Goal: Task Accomplishment & Management: Manage account settings

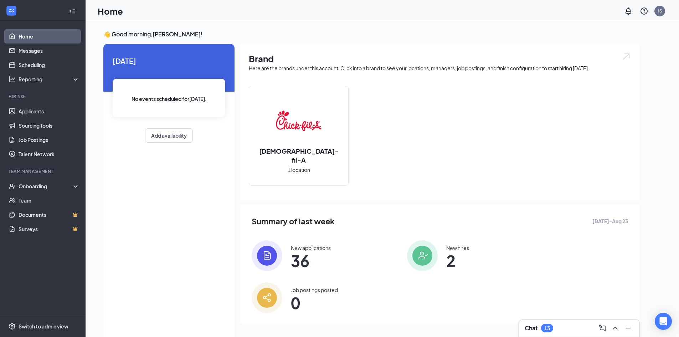
scroll to position [15, 0]
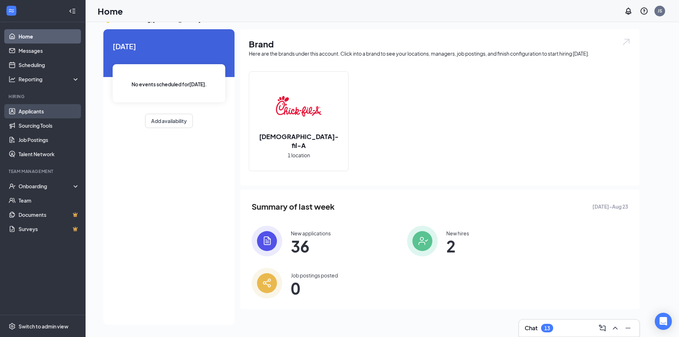
click at [41, 109] on link "Applicants" at bounding box center [49, 111] width 61 height 14
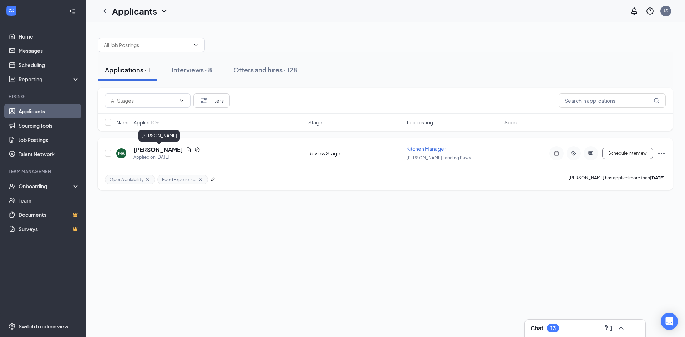
click at [178, 149] on h5 "[PERSON_NAME]" at bounding box center [158, 150] width 50 height 8
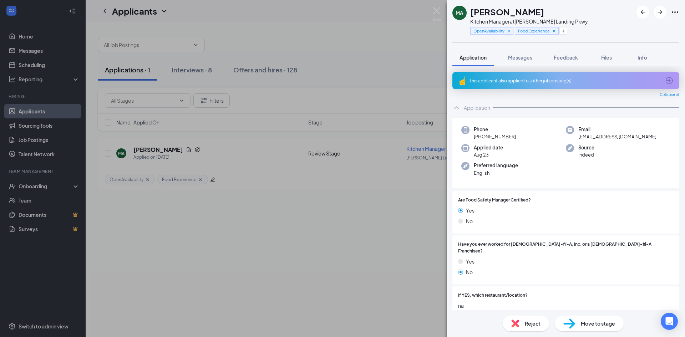
click at [240, 149] on div "MA [PERSON_NAME] Kitchen Manager at [PERSON_NAME][GEOGRAPHIC_DATA] Pkwy OpenAva…" at bounding box center [342, 168] width 685 height 337
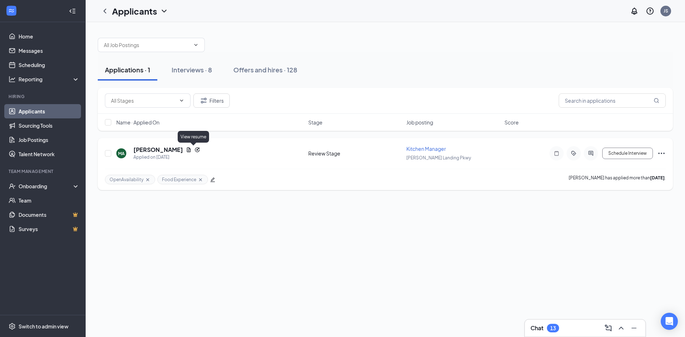
click at [192, 149] on icon "Document" at bounding box center [189, 150] width 6 height 6
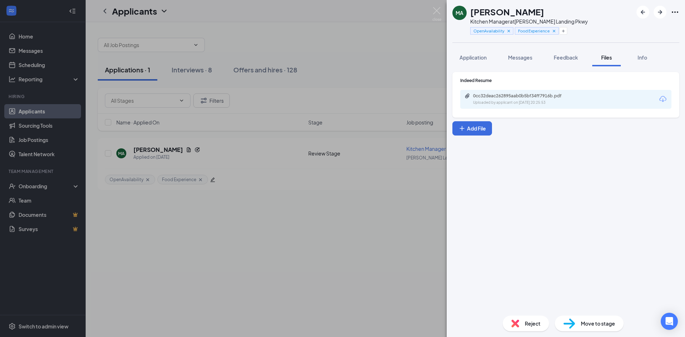
click at [573, 103] on div "Uploaded by applicant on [DATE] 20:25:53" at bounding box center [526, 103] width 107 height 6
click at [573, 321] on img at bounding box center [569, 324] width 12 height 10
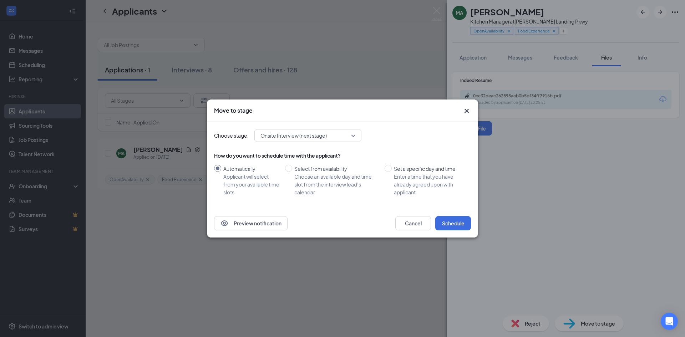
drag, startPoint x: 512, startPoint y: 279, endPoint x: 511, endPoint y: 275, distance: 3.7
click at [511, 275] on div "Move to stage Choose stage: Onsite Interview (next stage) How do you want to sc…" at bounding box center [342, 168] width 685 height 337
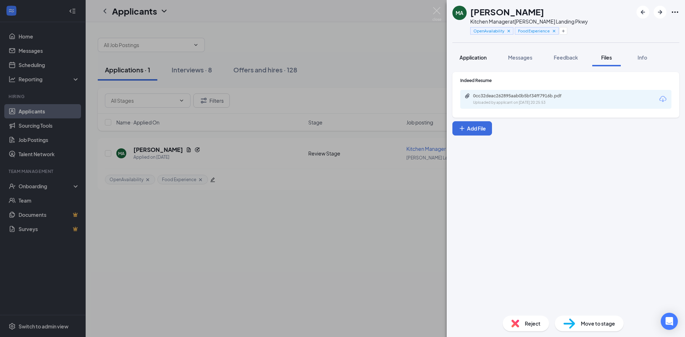
click at [468, 57] on span "Application" at bounding box center [472, 57] width 27 height 6
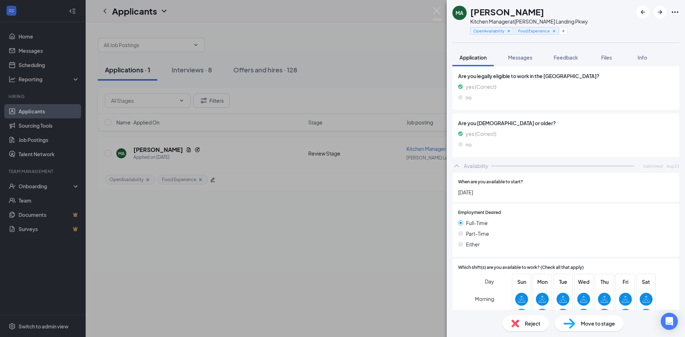
scroll to position [392, 0]
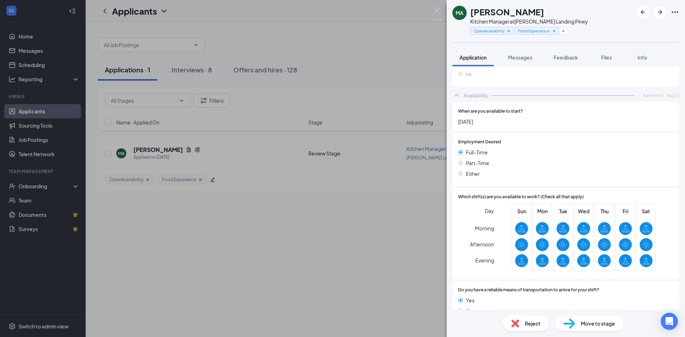
click at [595, 325] on span "Move to stage" at bounding box center [598, 324] width 34 height 8
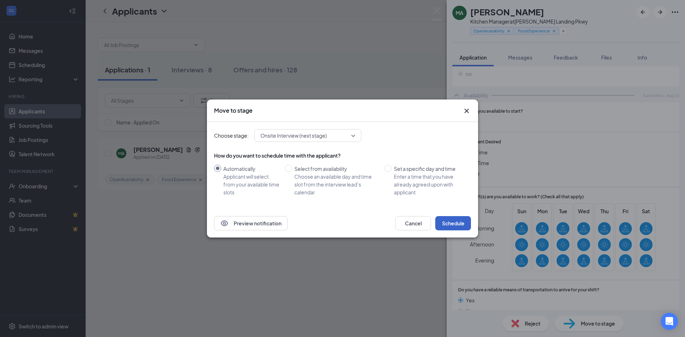
click at [460, 223] on button "Schedule" at bounding box center [453, 223] width 36 height 14
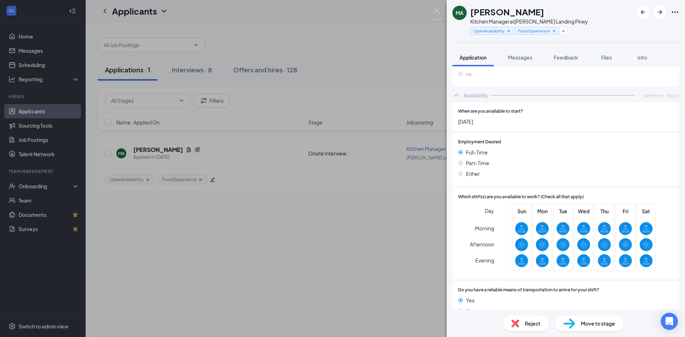
click at [193, 234] on div "MA [PERSON_NAME] Kitchen Manager at [PERSON_NAME][GEOGRAPHIC_DATA] Pkwy OpenAva…" at bounding box center [342, 168] width 685 height 337
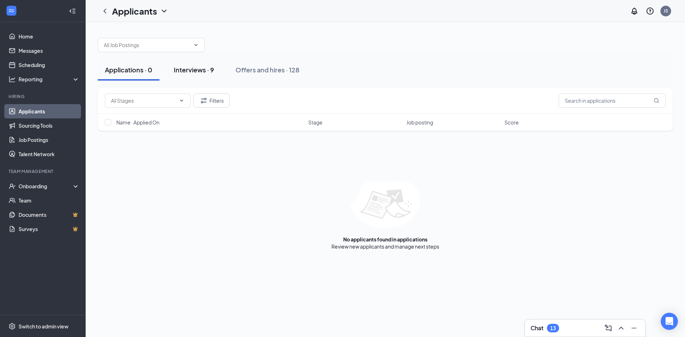
click at [187, 71] on div "Interviews · 9" at bounding box center [194, 69] width 40 height 9
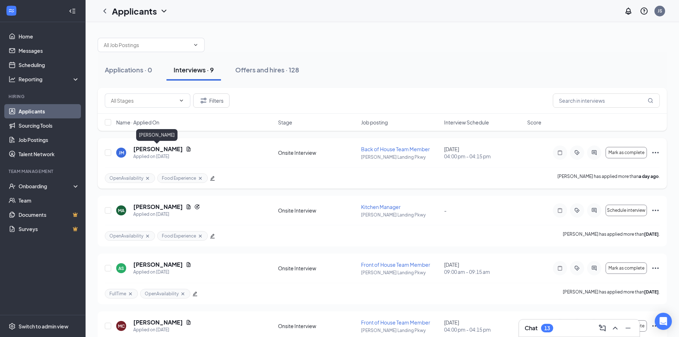
click at [159, 147] on h5 "[PERSON_NAME]" at bounding box center [158, 149] width 50 height 8
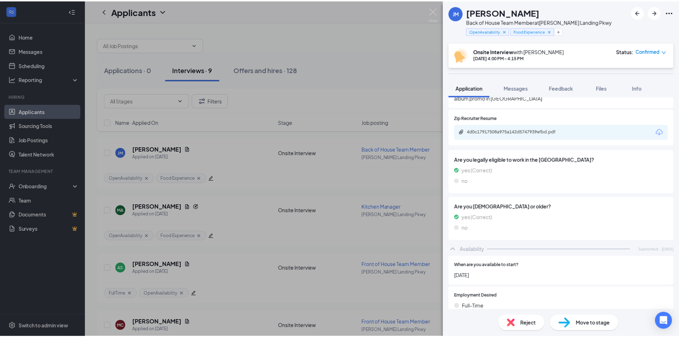
scroll to position [321, 0]
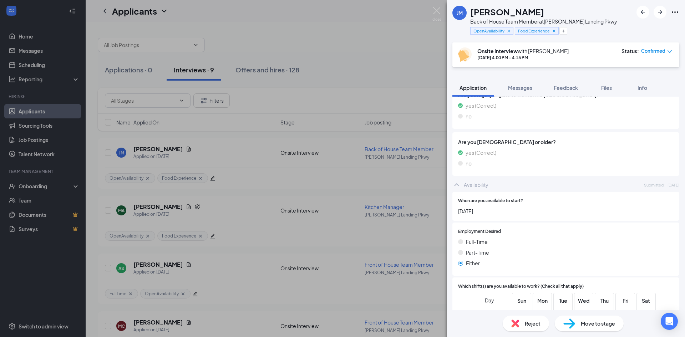
click at [358, 251] on div "[PERSON_NAME] Back of House Team Member at [PERSON_NAME][GEOGRAPHIC_DATA] Pkwy …" at bounding box center [342, 168] width 685 height 337
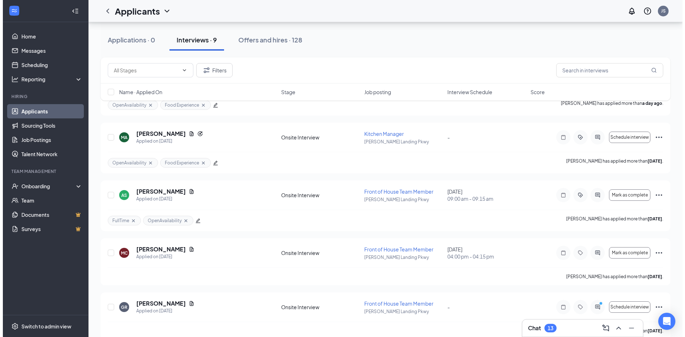
scroll to position [178, 0]
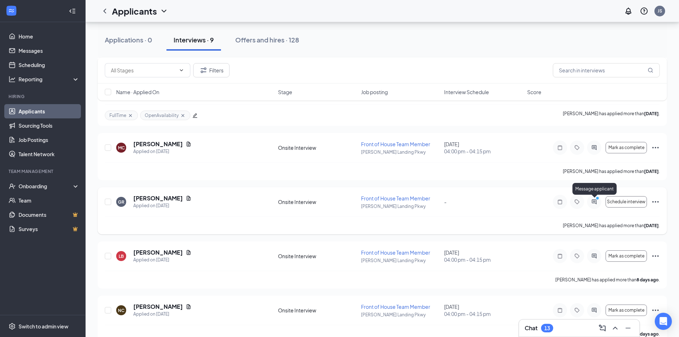
click at [594, 200] on icon "ActiveChat" at bounding box center [594, 202] width 9 height 6
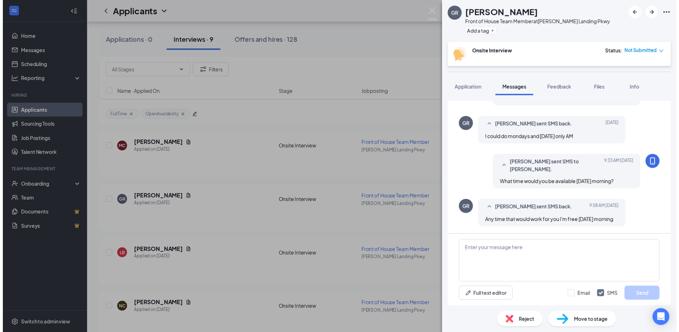
scroll to position [294, 0]
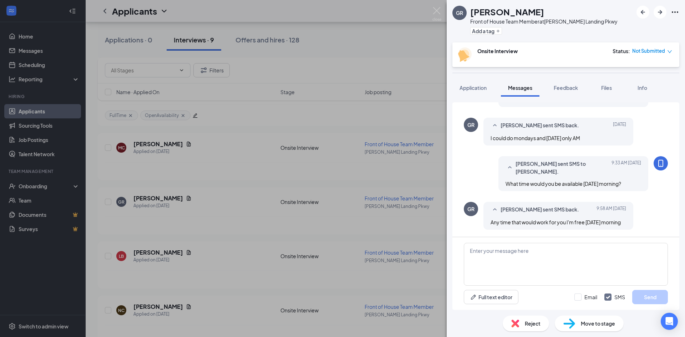
click at [399, 177] on div "GR [PERSON_NAME] Front of House Team Member at [PERSON_NAME][GEOGRAPHIC_DATA] P…" at bounding box center [342, 168] width 685 height 337
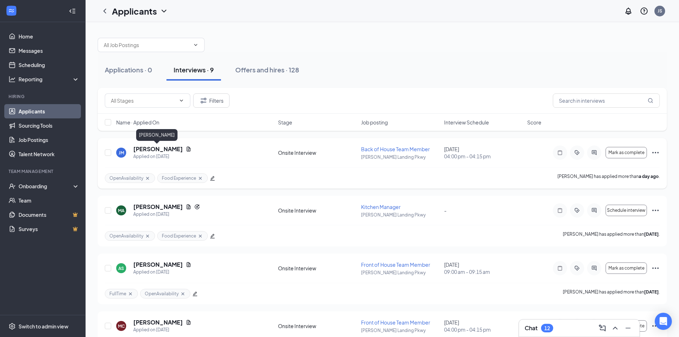
click at [168, 151] on h5 "[PERSON_NAME]" at bounding box center [158, 149] width 50 height 8
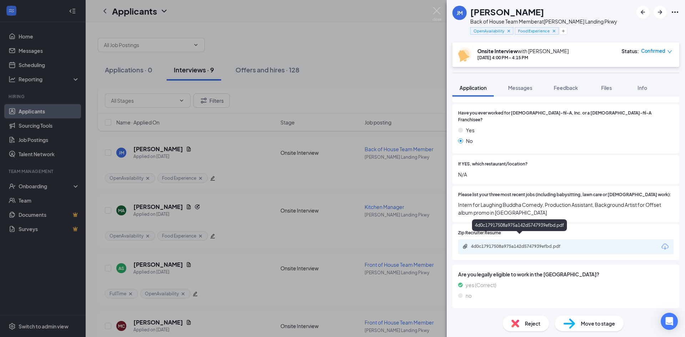
scroll to position [143, 0]
click at [536, 243] on div "4d0c17917508a975a142d5747939efbd.pdf" at bounding box center [521, 246] width 100 height 6
